Goal: Task Accomplishment & Management: Use online tool/utility

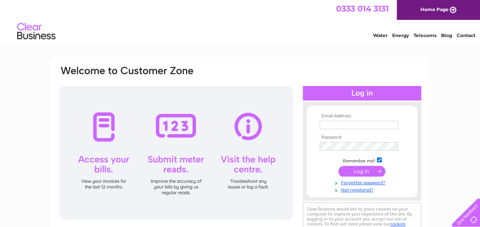
type input "donnagardner3@icloud.com"
click at [360, 167] on input "submit" at bounding box center [362, 171] width 47 height 11
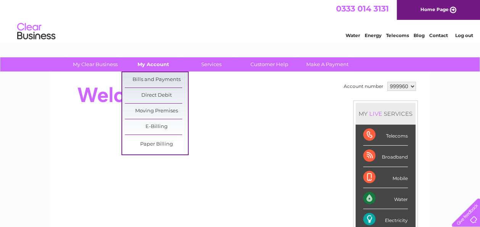
click at [157, 64] on link "My Account" at bounding box center [153, 64] width 63 height 14
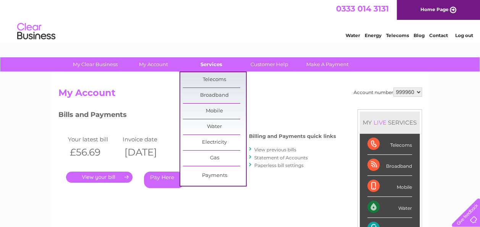
click at [219, 61] on link "Services" at bounding box center [211, 64] width 63 height 14
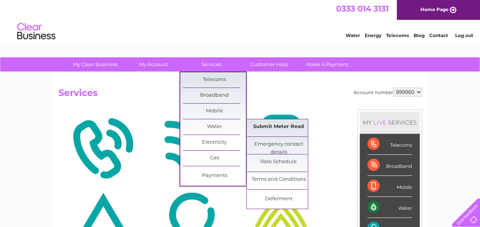
click at [256, 121] on link "Submit Meter Read" at bounding box center [278, 126] width 63 height 15
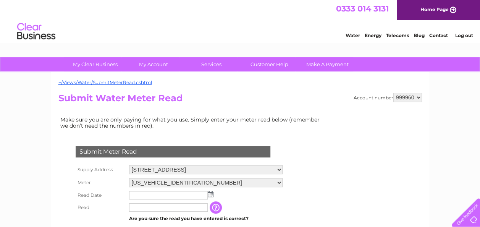
click at [150, 193] on input "text" at bounding box center [168, 195] width 79 height 8
click at [211, 193] on img at bounding box center [211, 194] width 6 height 6
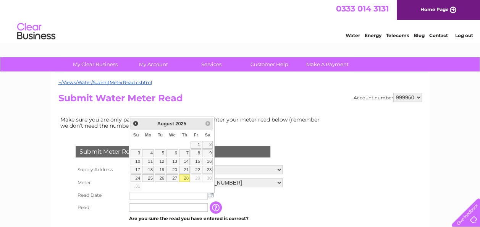
click at [183, 176] on link "28" at bounding box center [184, 178] width 11 height 8
type input "2025/08/28"
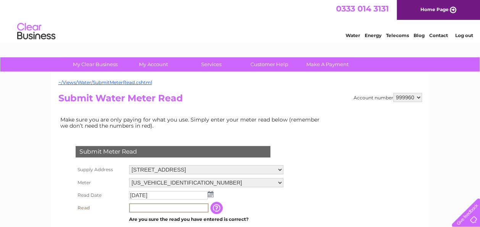
click at [147, 209] on input "text" at bounding box center [169, 207] width 80 height 9
type input "98"
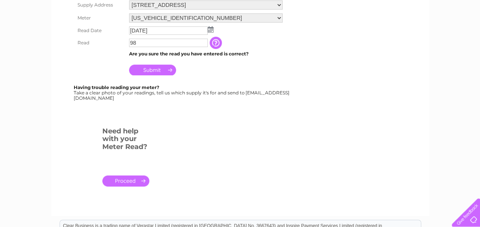
scroll to position [169, 0]
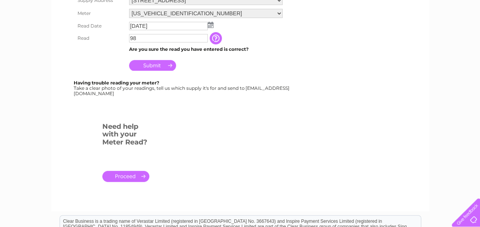
click at [138, 70] on input "Submit" at bounding box center [152, 65] width 47 height 11
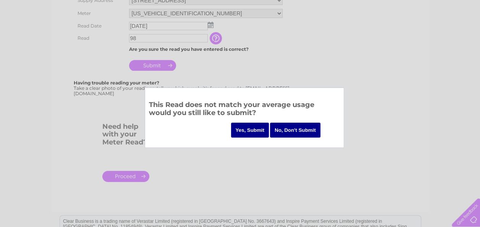
click at [248, 123] on input "Yes, Submit" at bounding box center [250, 130] width 38 height 15
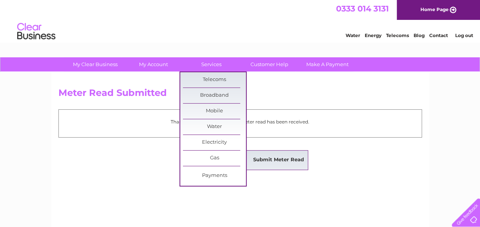
click at [269, 158] on link "Submit Meter Read" at bounding box center [278, 160] width 63 height 15
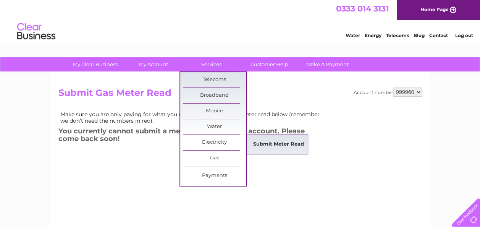
click at [261, 143] on link "Submit Meter Read" at bounding box center [278, 144] width 63 height 15
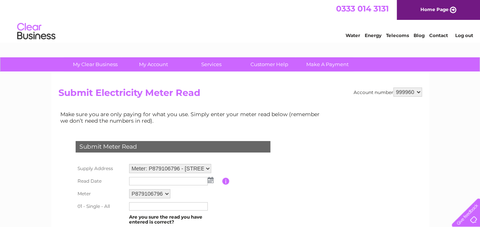
click at [211, 180] on img at bounding box center [211, 180] width 6 height 6
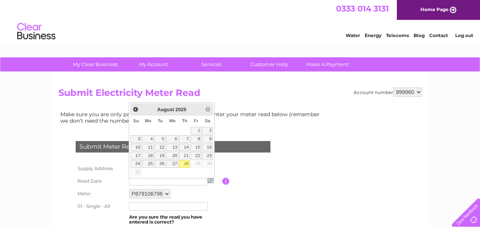
click at [187, 162] on link "28" at bounding box center [184, 164] width 11 height 8
type input "2025/08/28"
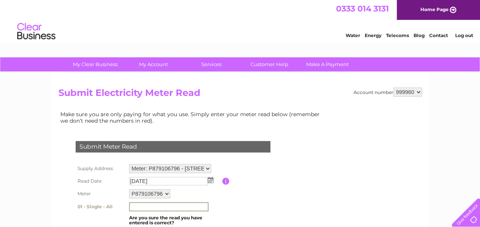
click at [135, 208] on input "text" at bounding box center [169, 206] width 80 height 9
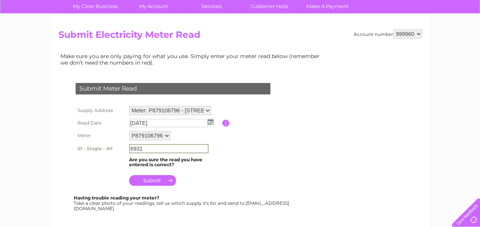
scroll to position [62, 0]
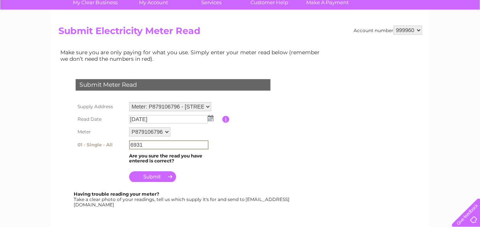
type input "6931"
click at [164, 172] on input "submit" at bounding box center [152, 176] width 47 height 11
